Goal: Use online tool/utility: Use online tool/utility

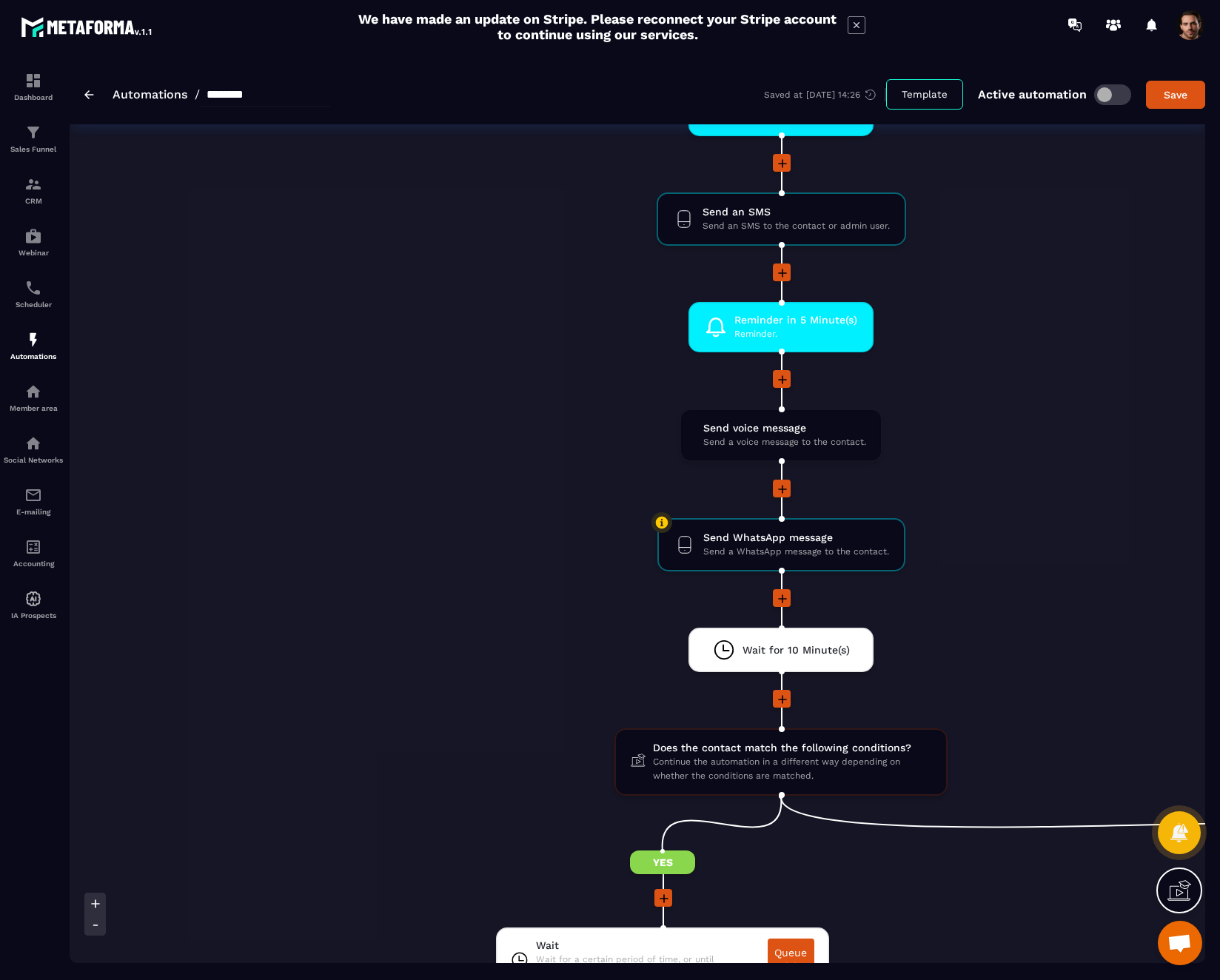
scroll to position [1315, 0]
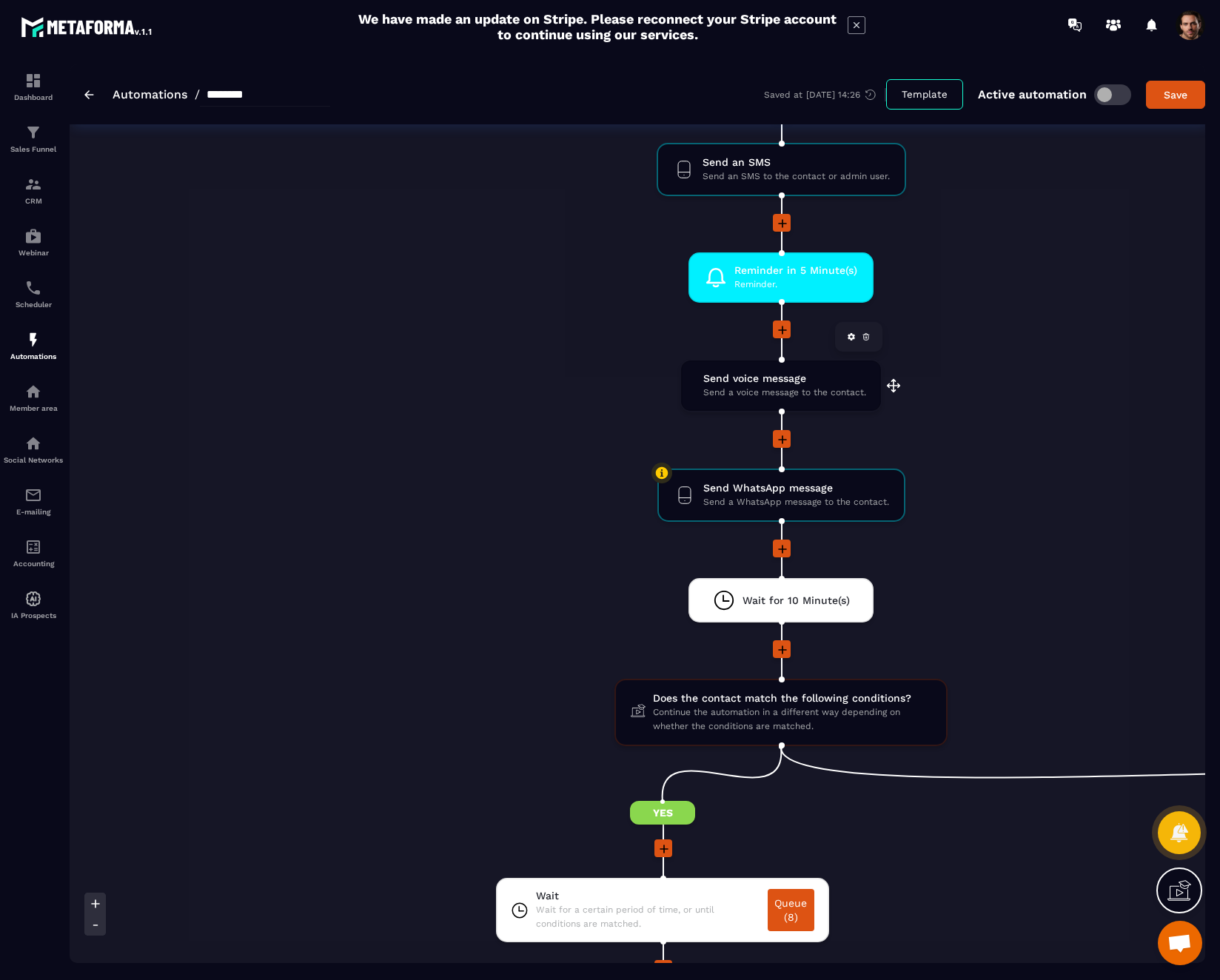
click at [815, 388] on span "Send a voice message to the contact." at bounding box center [785, 393] width 163 height 14
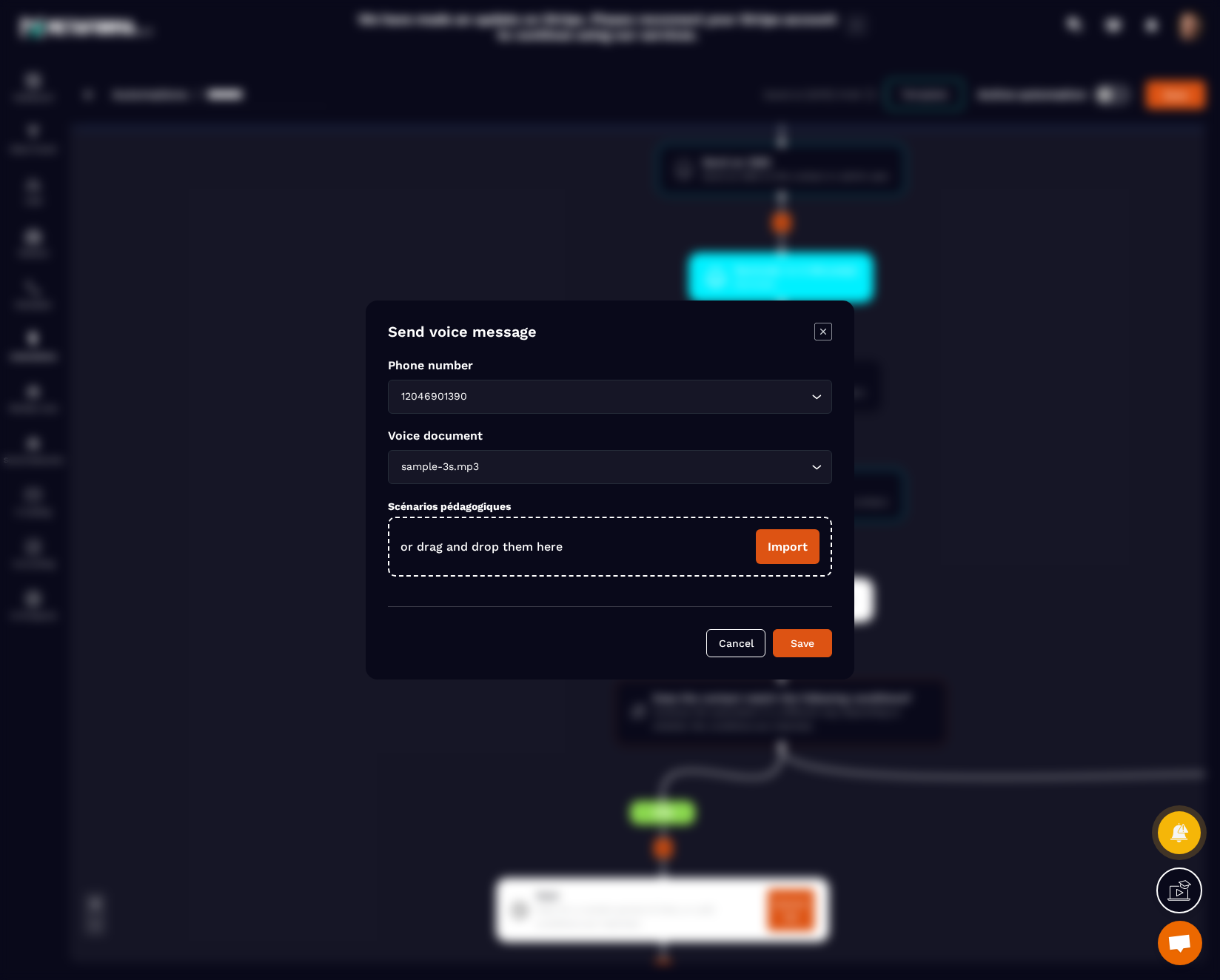
click at [1136, 337] on div "Modal window" at bounding box center [610, 490] width 1220 height 980
click at [1146, 174] on div "Modal window" at bounding box center [610, 490] width 1220 height 980
click at [740, 647] on button "Cancel" at bounding box center [736, 644] width 60 height 29
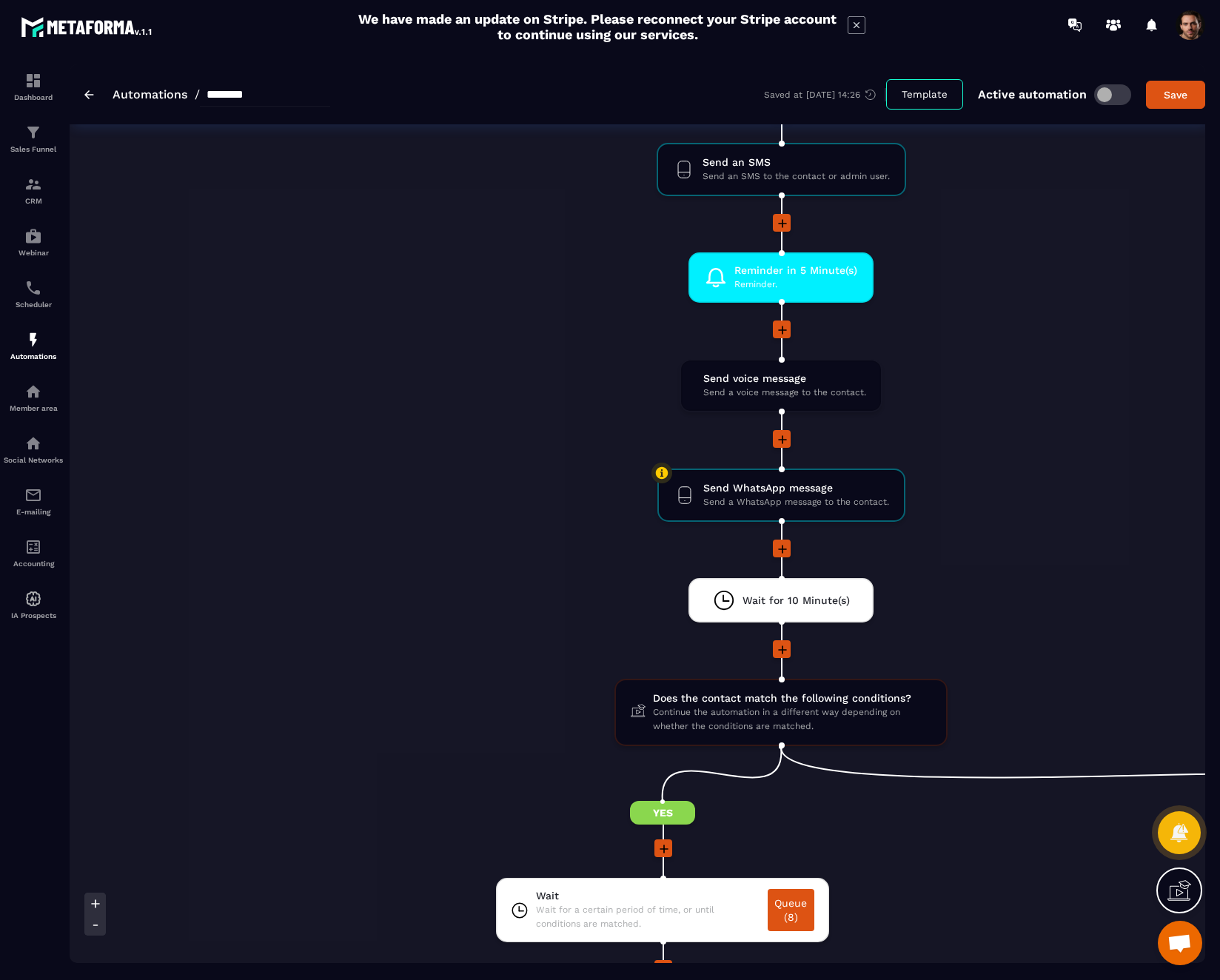
click at [1135, 424] on li "Send voice message Send a voice message to the contact. drag-arrow" at bounding box center [781, 394] width 1900 height 71
click at [804, 384] on span "Send voice message" at bounding box center [785, 378] width 163 height 14
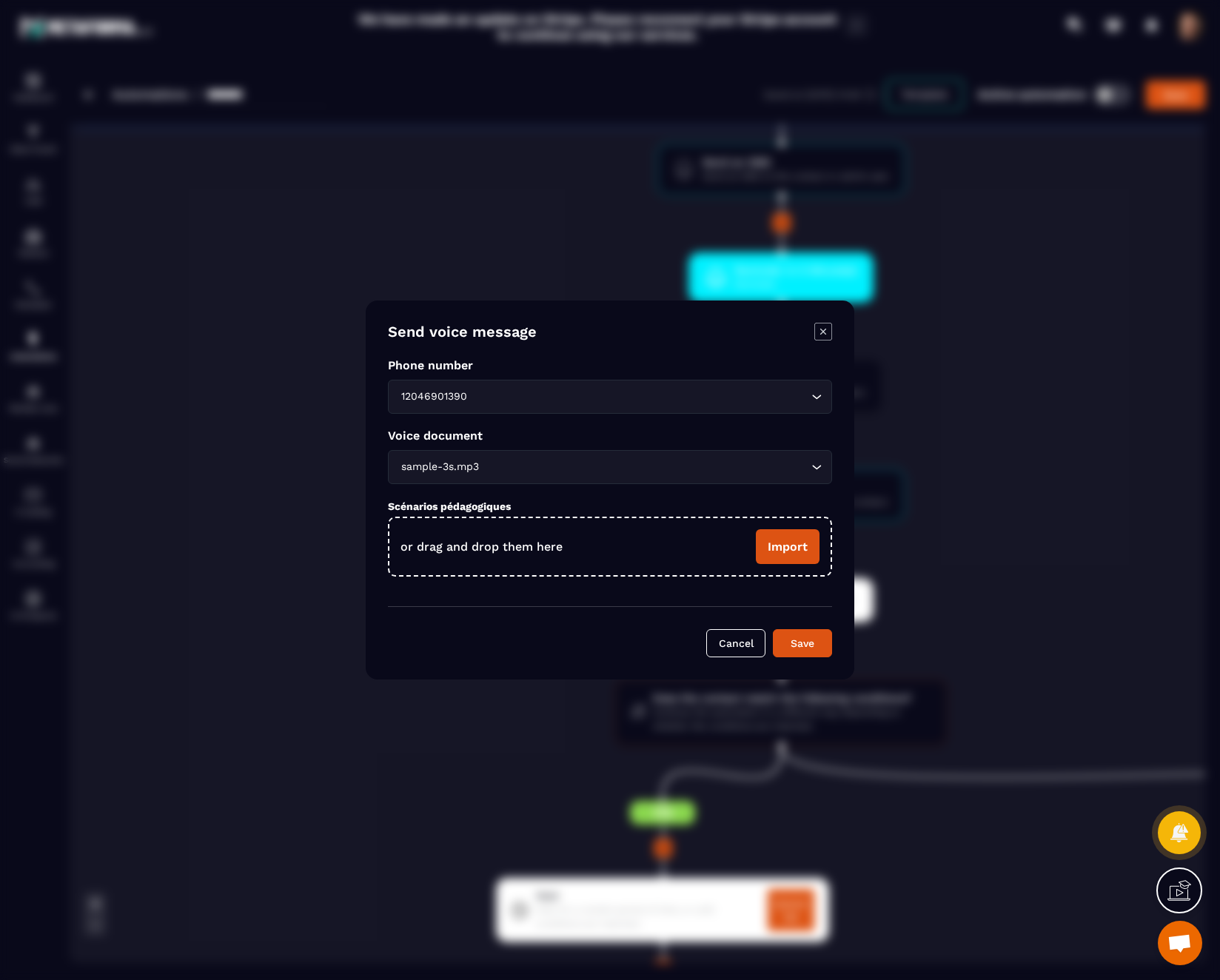
click at [821, 336] on icon "Modal window" at bounding box center [823, 331] width 18 height 18
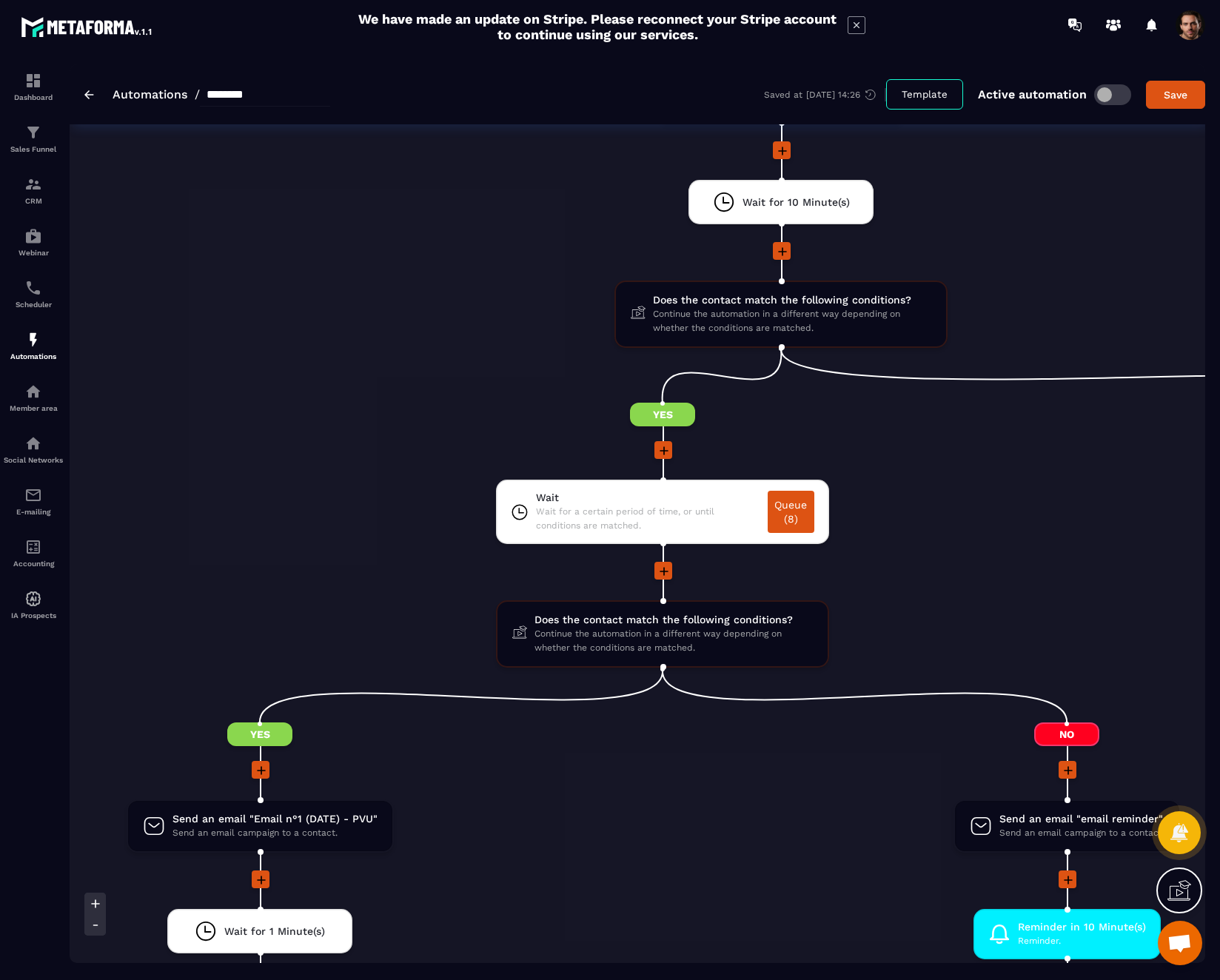
scroll to position [1728, 0]
